Goal: Navigation & Orientation: Find specific page/section

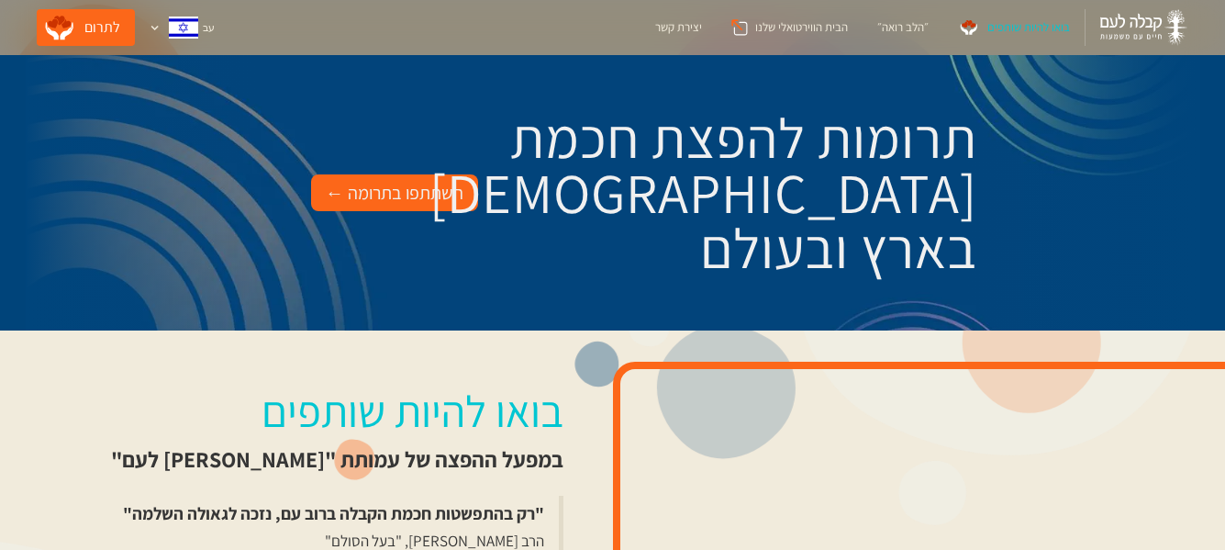
click at [408, 194] on div "השתתפו בתרומה ←" at bounding box center [395, 192] width 138 height 29
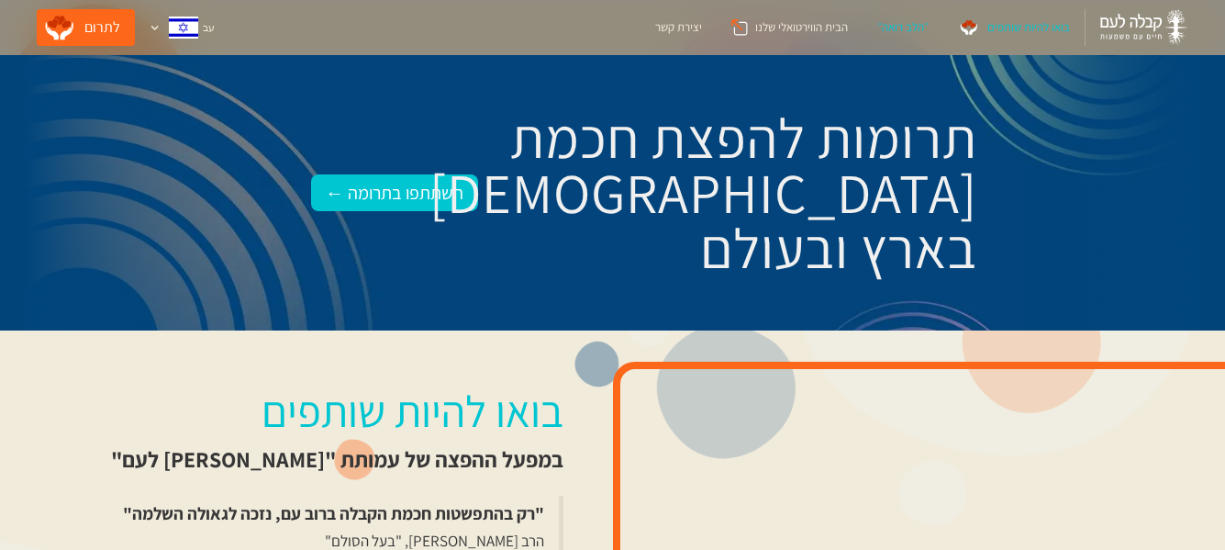
click at [901, 28] on div "״הלב רואה״" at bounding box center [903, 27] width 51 height 18
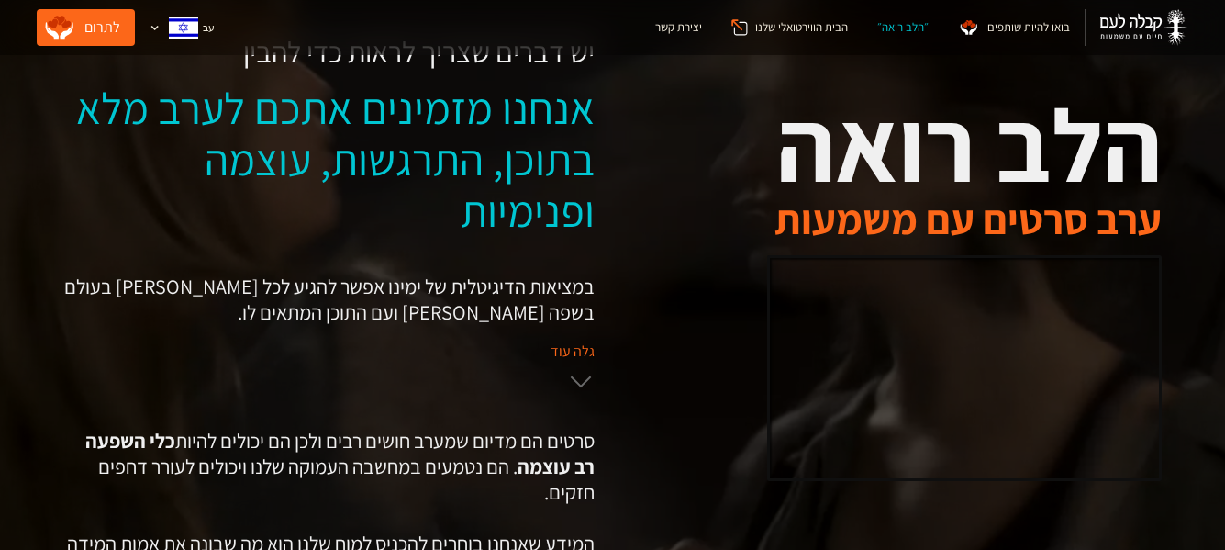
scroll to position [184, 0]
